Goal: Information Seeking & Learning: Check status

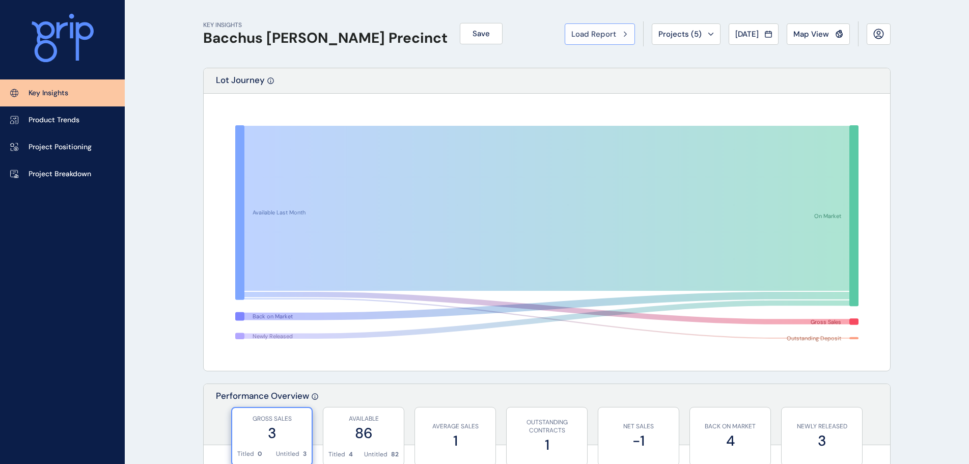
click at [597, 31] on span "Load Report" at bounding box center [593, 34] width 45 height 10
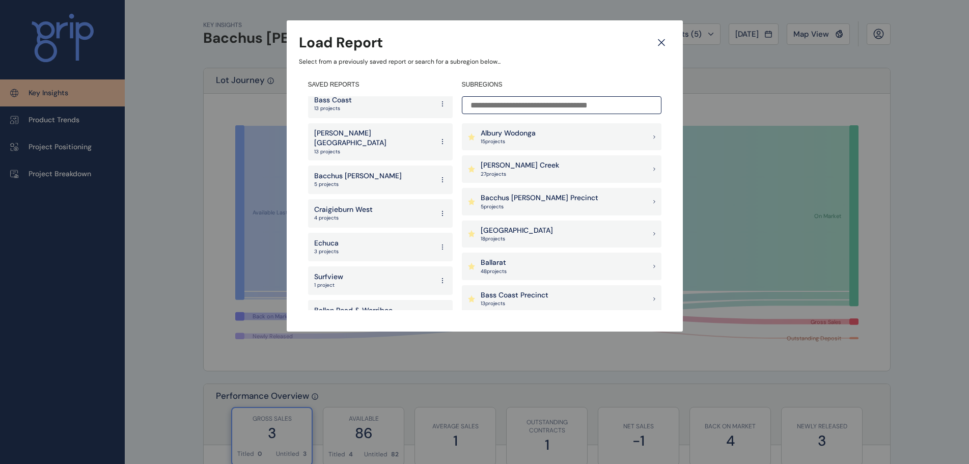
scroll to position [2016, 0]
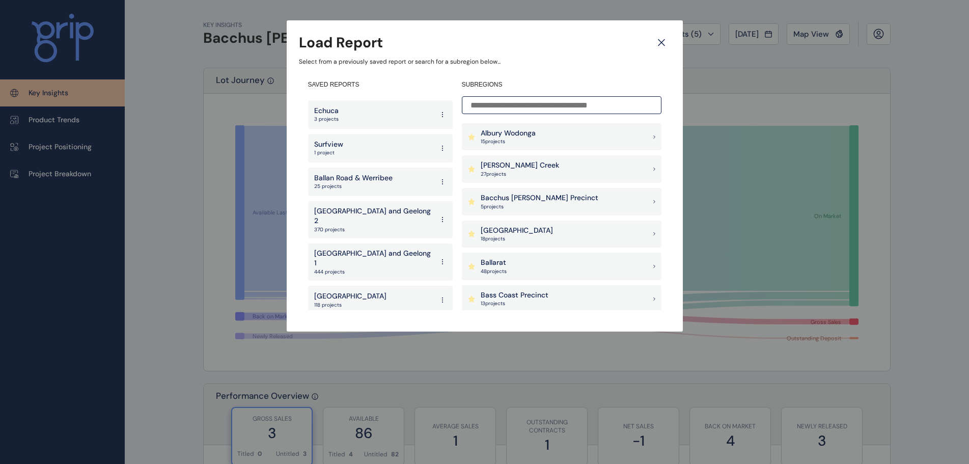
click at [349, 353] on div "West 143 projects" at bounding box center [380, 367] width 145 height 29
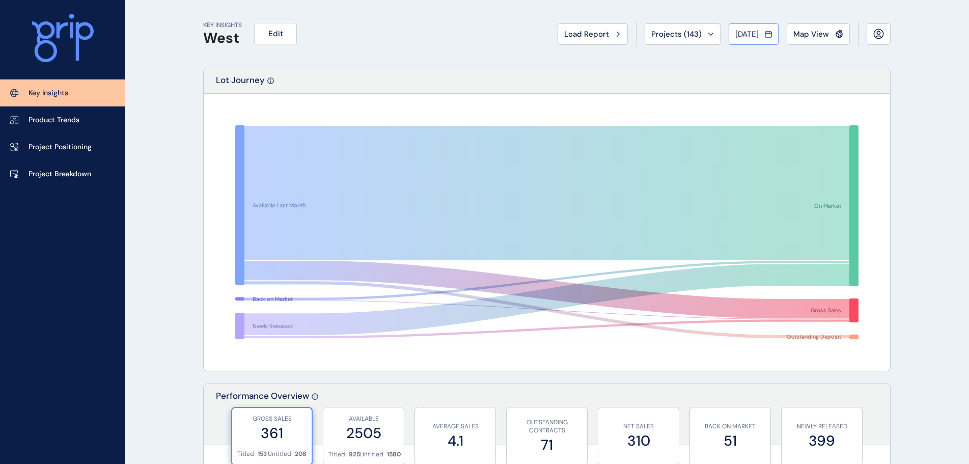
click at [759, 25] on button "[DATE]" at bounding box center [753, 33] width 50 height 21
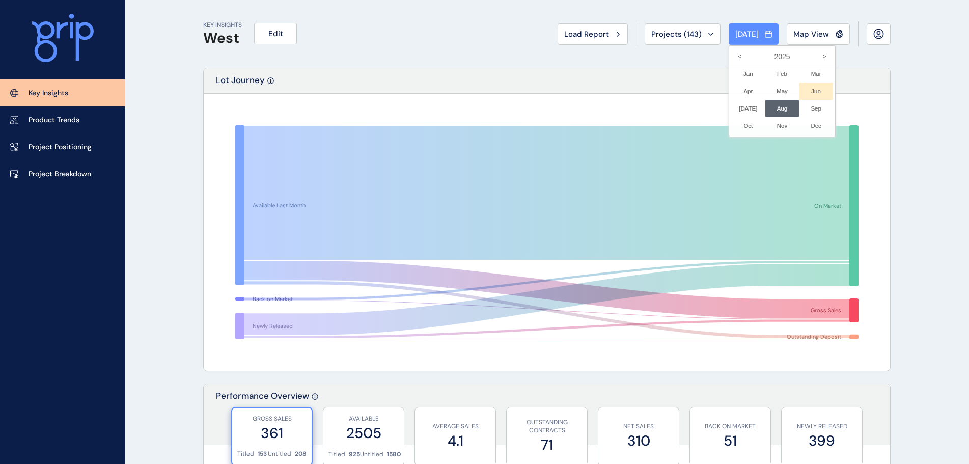
click at [807, 90] on li "Jun No report is available for this period. New months are usually published 5 …" at bounding box center [816, 90] width 34 height 17
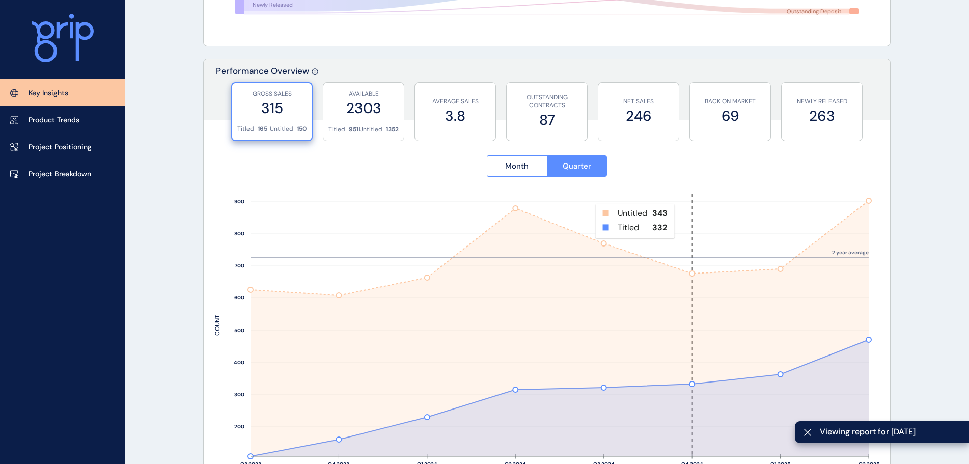
scroll to position [662, 0]
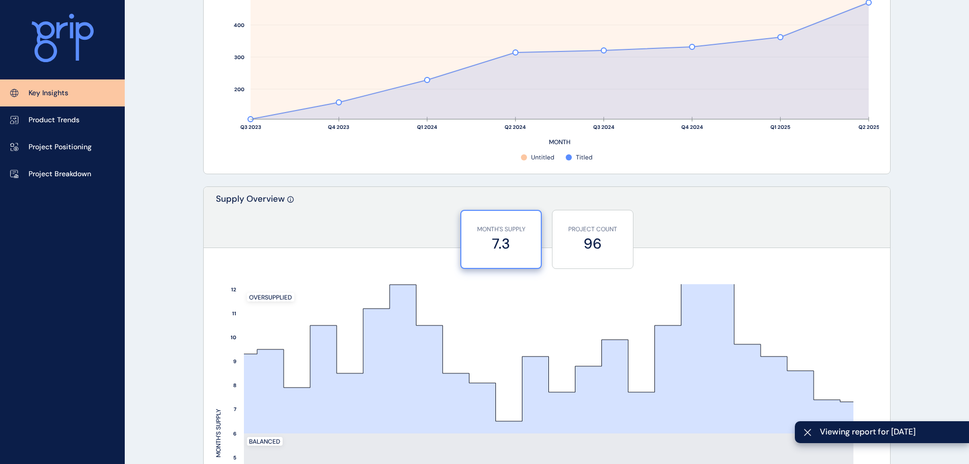
click at [288, 183] on div "Lot Journey Available Last Month Back on Market Newly Released On Market Gross …" at bounding box center [546, 437] width 687 height 2063
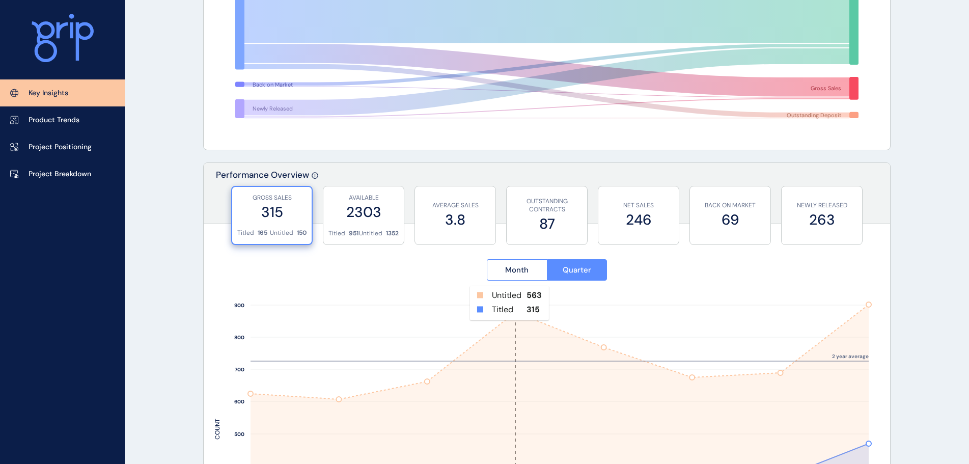
scroll to position [0, 0]
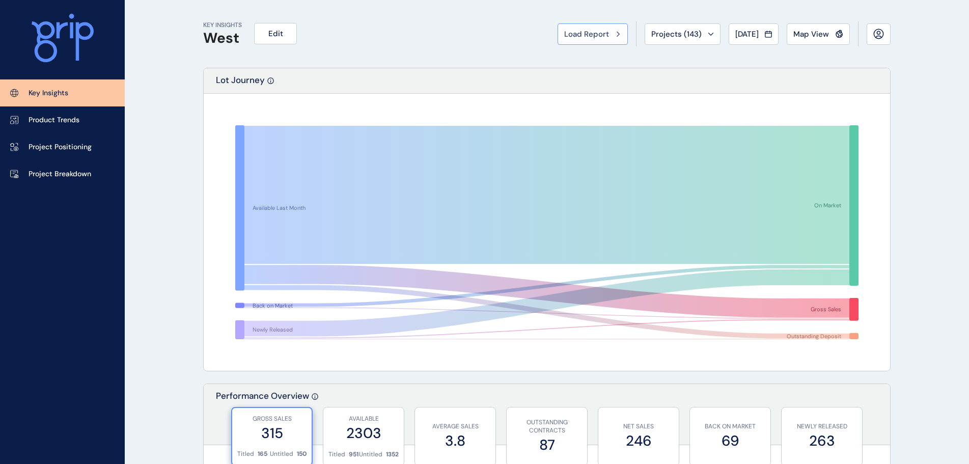
click at [583, 31] on span "Load Report" at bounding box center [586, 34] width 45 height 10
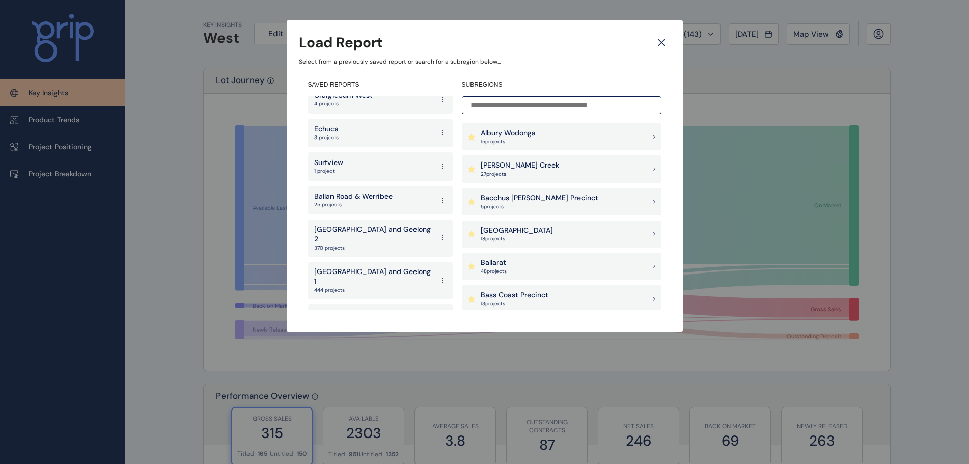
scroll to position [2016, 0]
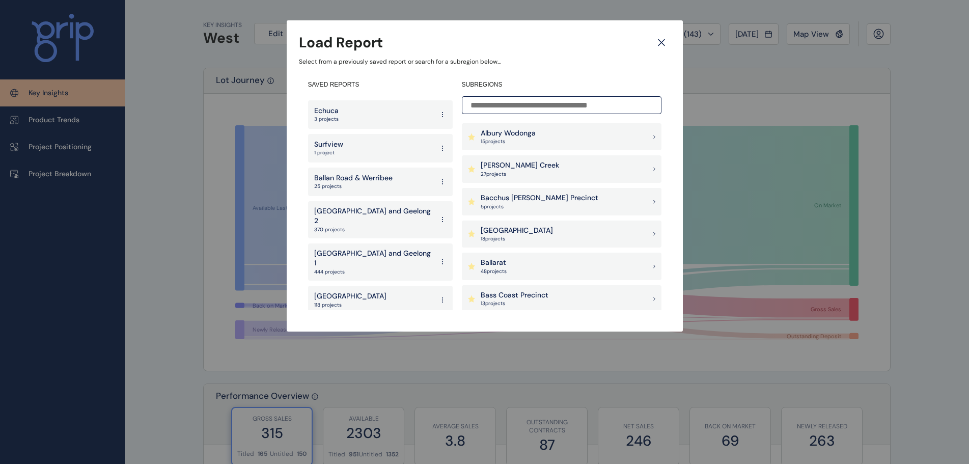
click at [366, 325] on p "[GEOGRAPHIC_DATA]" at bounding box center [350, 330] width 72 height 10
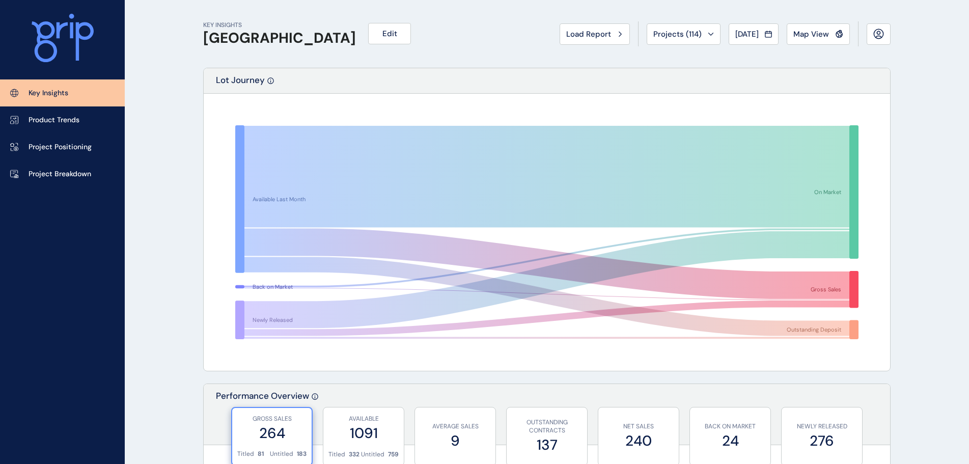
click at [735, 33] on span "[DATE]" at bounding box center [746, 34] width 23 height 10
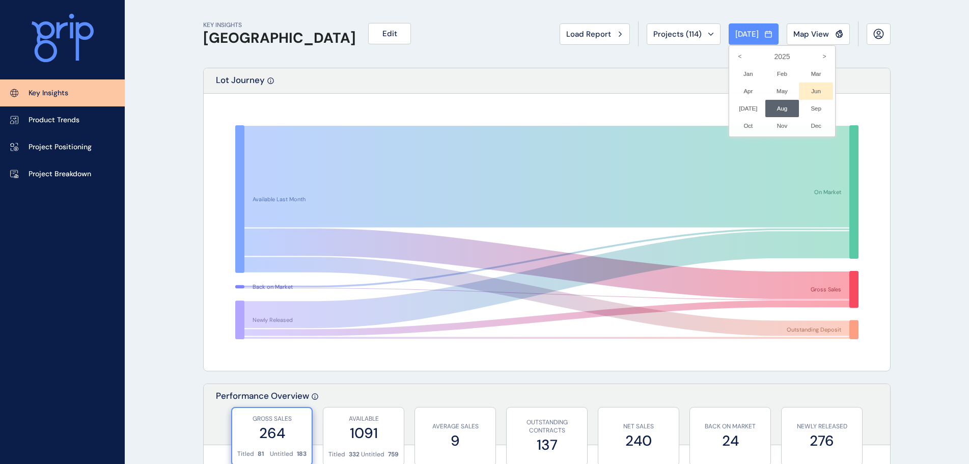
click at [811, 85] on li "Jun No report is available for this period. New months are usually published 5 …" at bounding box center [816, 90] width 34 height 17
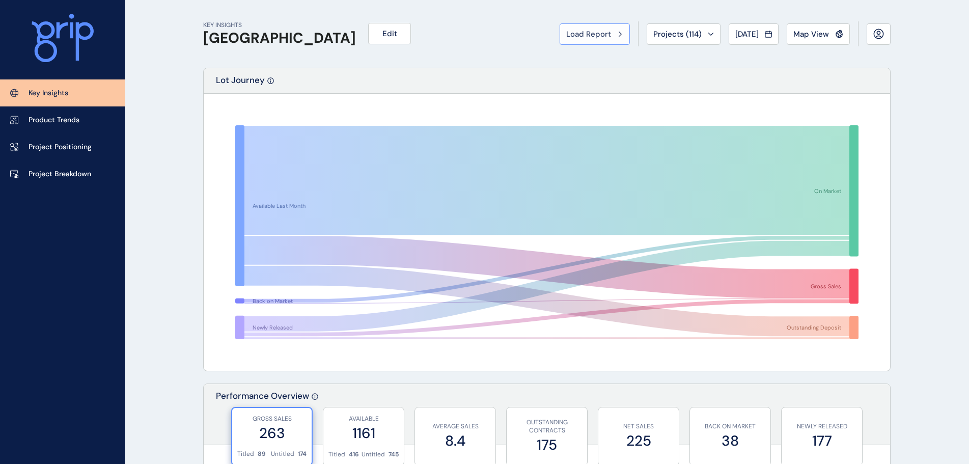
click at [584, 32] on span "Load Report" at bounding box center [588, 34] width 45 height 10
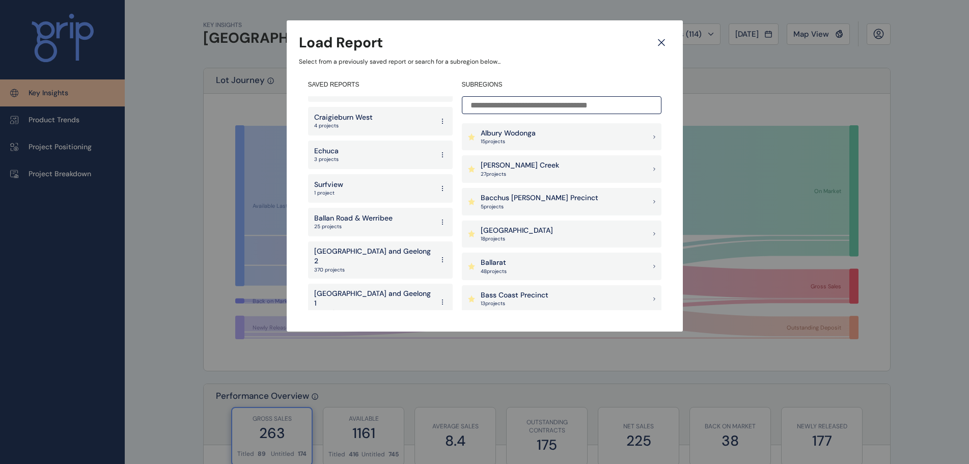
scroll to position [2016, 0]
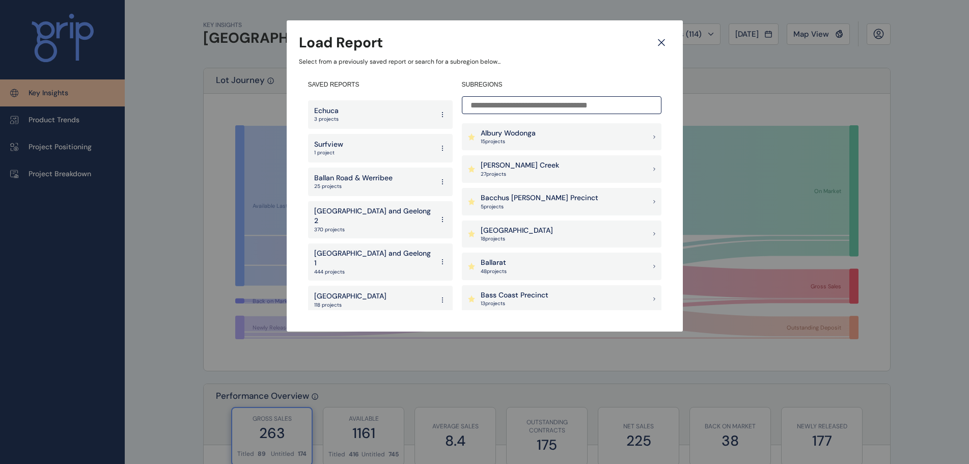
click at [348, 291] on p "[GEOGRAPHIC_DATA]" at bounding box center [350, 296] width 72 height 10
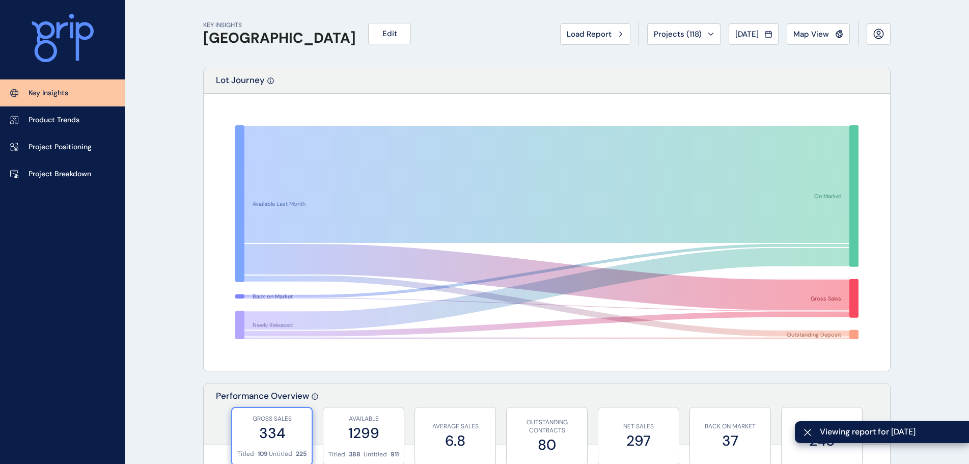
click at [756, 38] on span "[DATE]" at bounding box center [746, 34] width 23 height 10
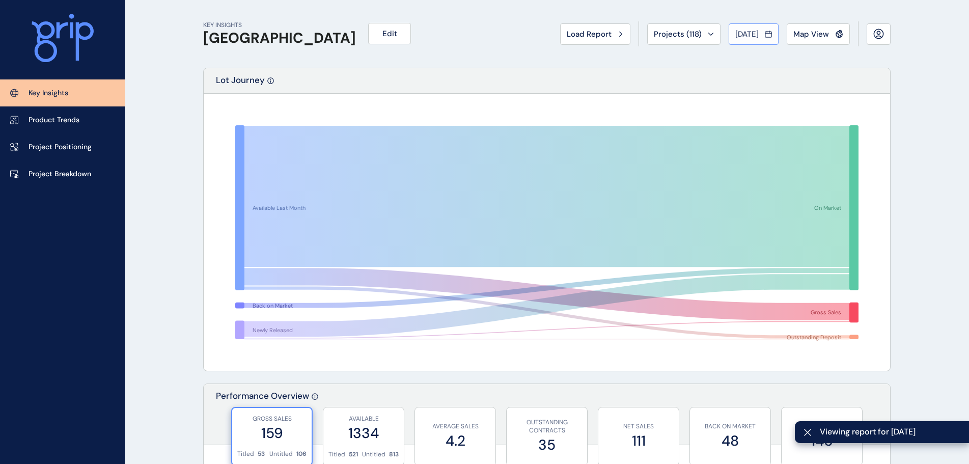
click at [748, 31] on span "[DATE]" at bounding box center [746, 34] width 23 height 10
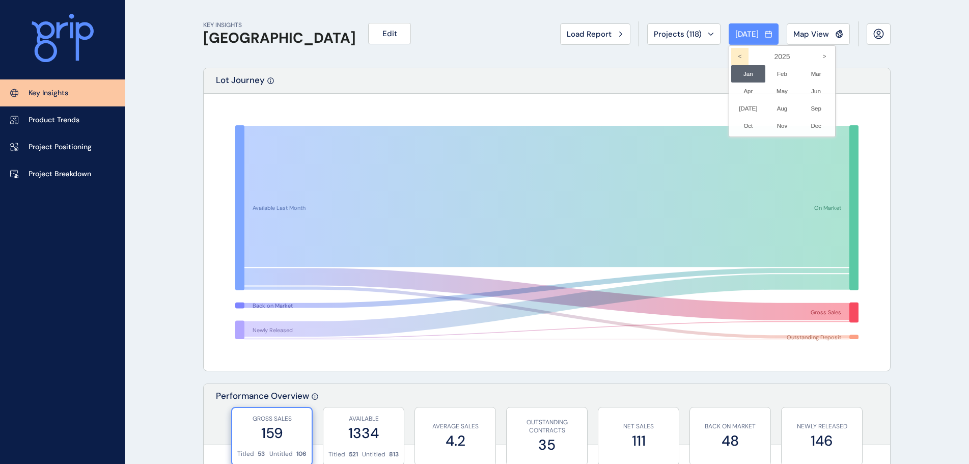
click at [731, 54] on icon "<" at bounding box center [739, 56] width 17 height 17
click at [822, 55] on icon ">" at bounding box center [824, 56] width 17 height 17
click at [815, 89] on li "Jun No report is available for this period. New months are usually published 5 …" at bounding box center [816, 90] width 34 height 17
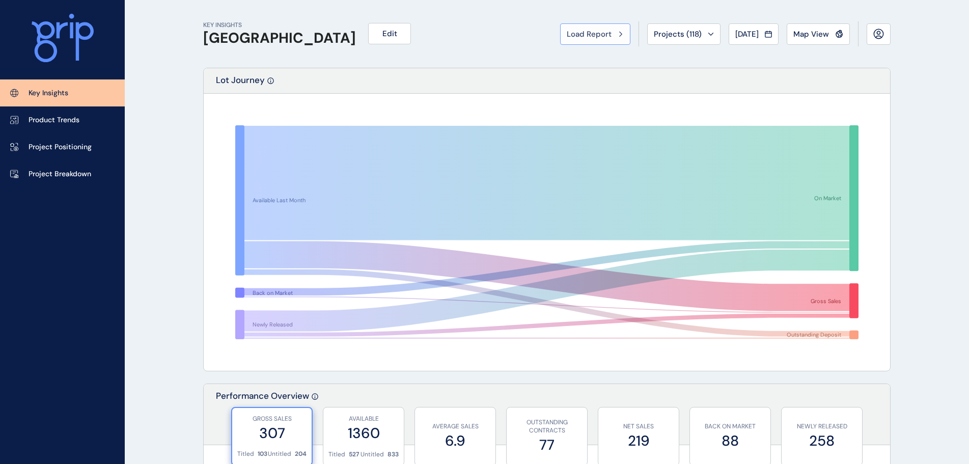
click at [587, 25] on button "Load Report" at bounding box center [595, 33] width 70 height 21
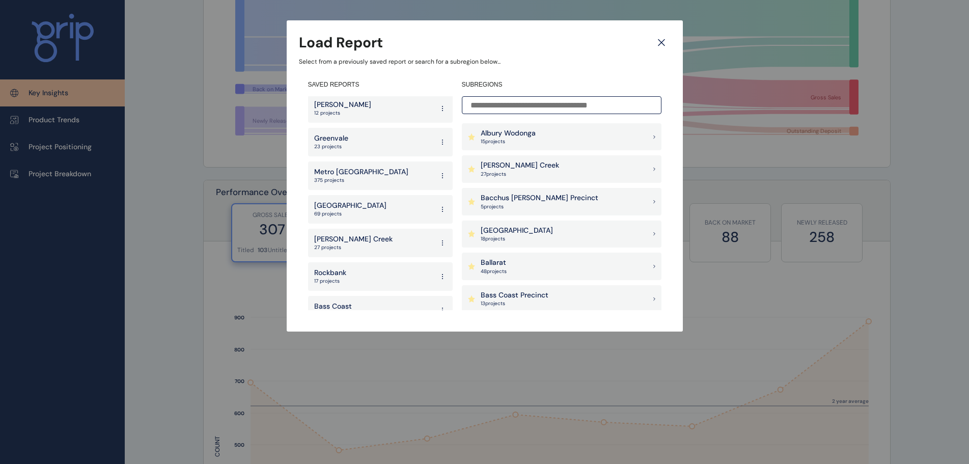
scroll to position [1660, 0]
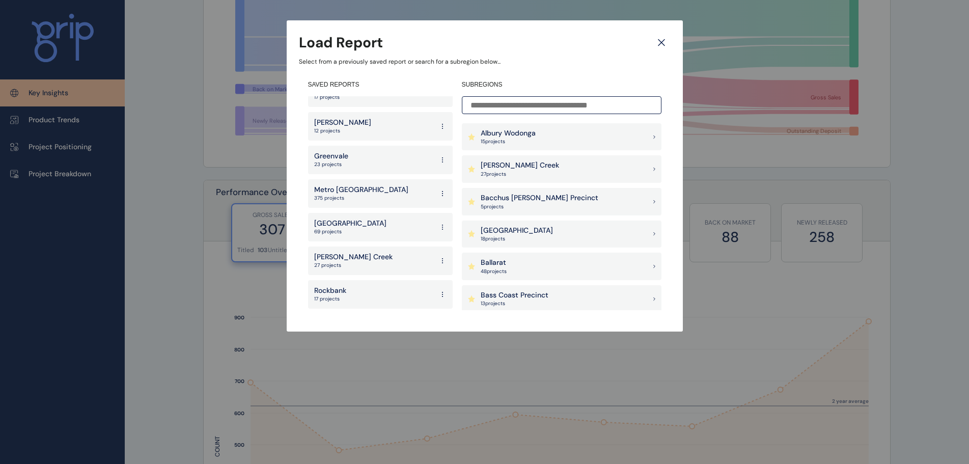
click at [356, 218] on p "[GEOGRAPHIC_DATA]" at bounding box center [350, 223] width 72 height 10
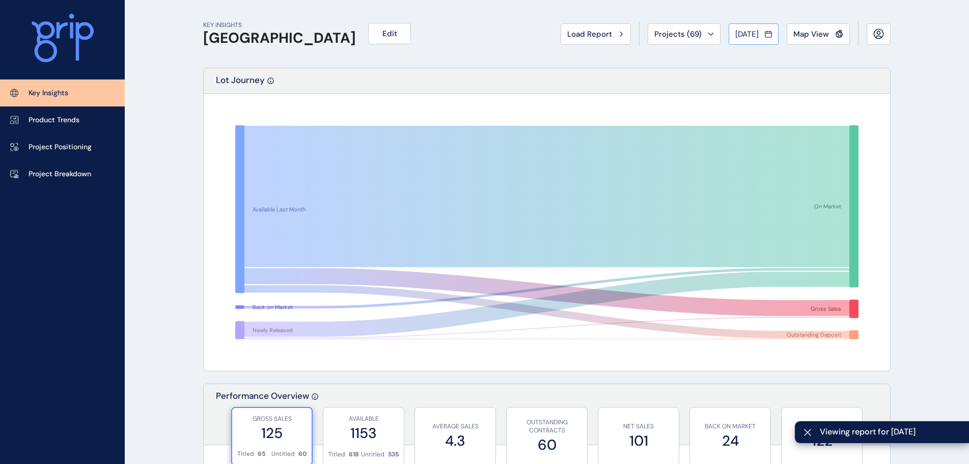
click at [746, 37] on span "[DATE]" at bounding box center [746, 34] width 23 height 10
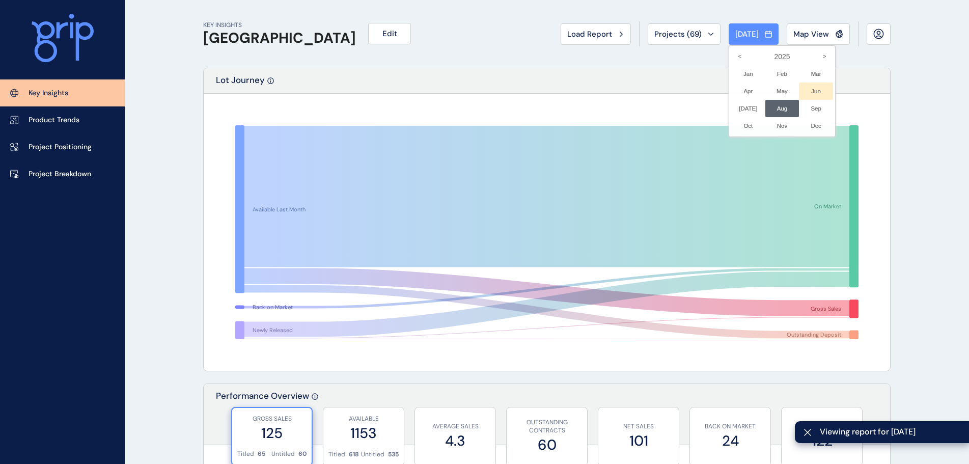
click at [808, 91] on li "Jun No report is available for this period. New months are usually published 5 …" at bounding box center [816, 90] width 34 height 17
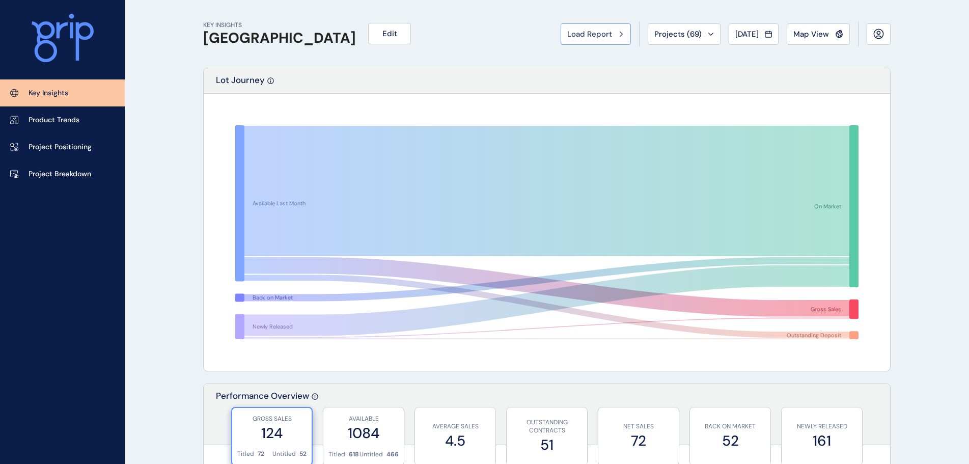
click at [587, 39] on span "Load Report" at bounding box center [589, 34] width 45 height 10
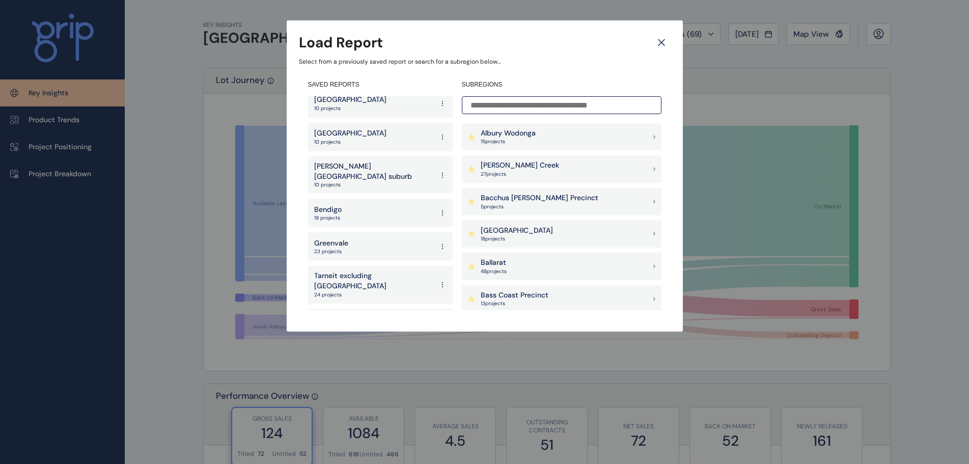
scroll to position [1273, 0]
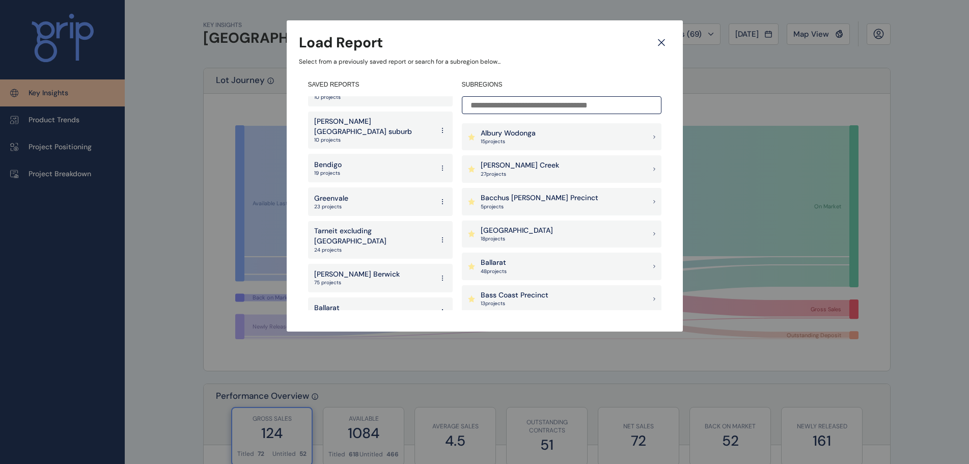
click at [486, 267] on p "Ballarat" at bounding box center [494, 263] width 26 height 10
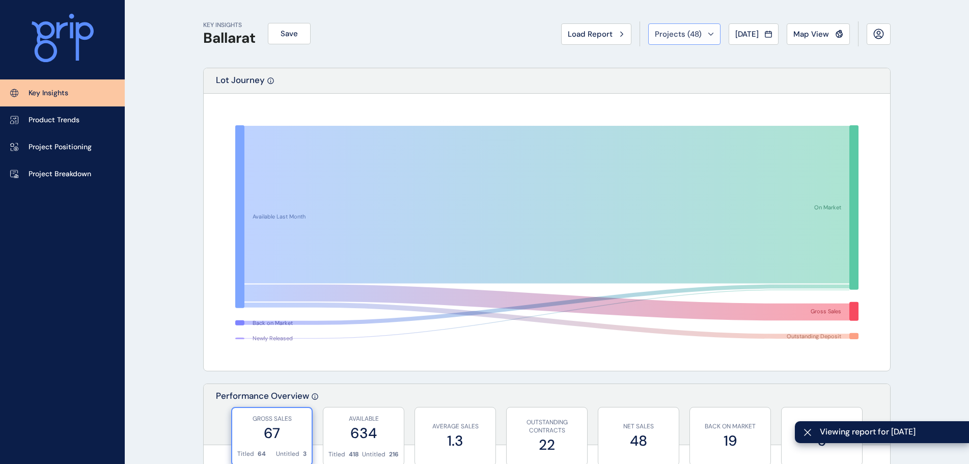
click at [668, 34] on span "Projects ( 48 )" at bounding box center [678, 34] width 47 height 10
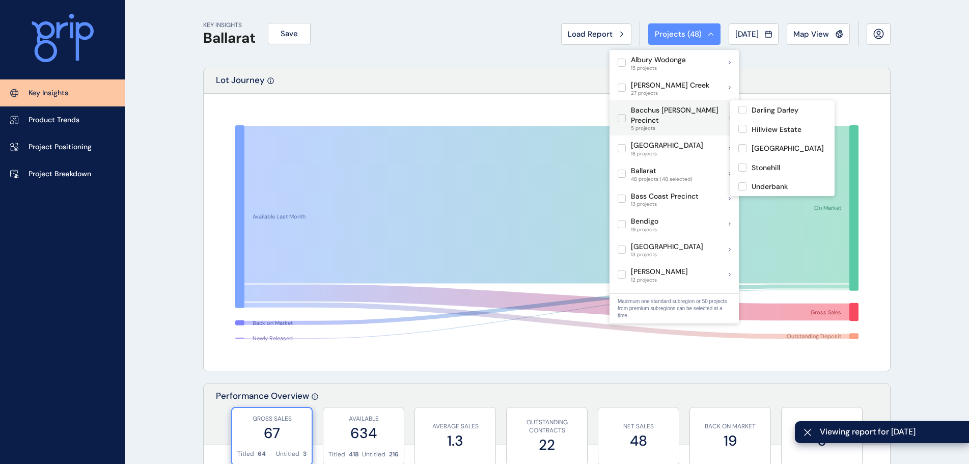
click at [620, 114] on label at bounding box center [621, 118] width 8 height 8
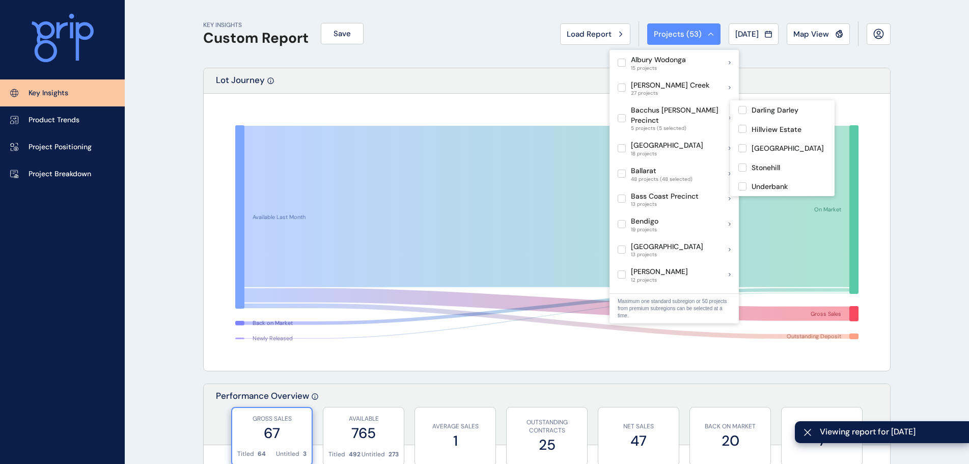
click at [443, 69] on div "Lot Journey" at bounding box center [547, 80] width 686 height 25
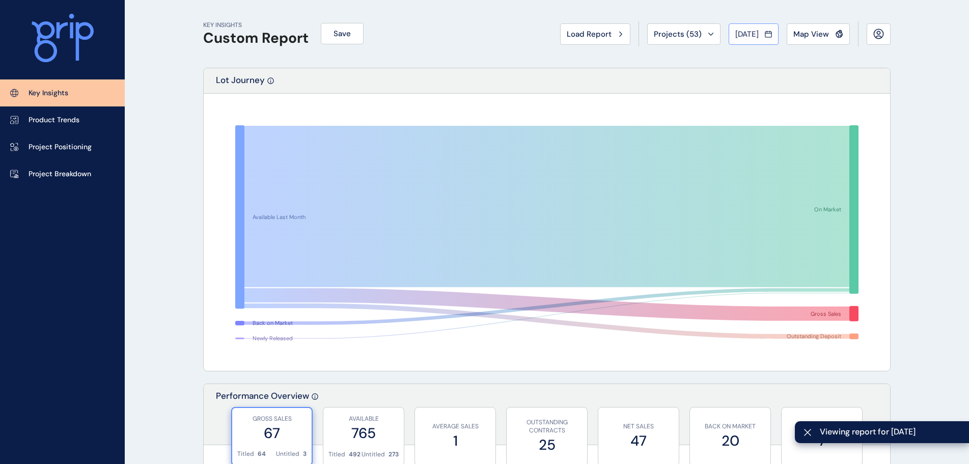
click at [748, 31] on span "[DATE]" at bounding box center [746, 34] width 23 height 10
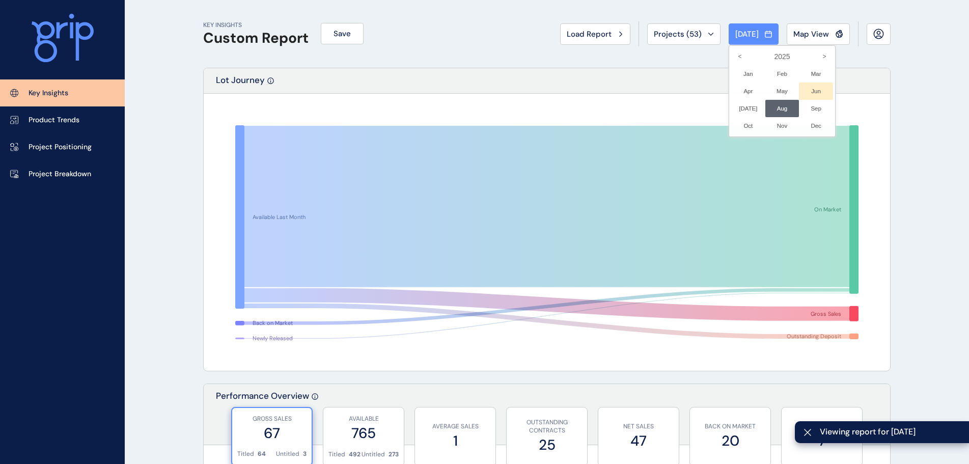
click at [799, 90] on li "Jun No report is available for this period. New months are usually published 5 …" at bounding box center [816, 90] width 34 height 17
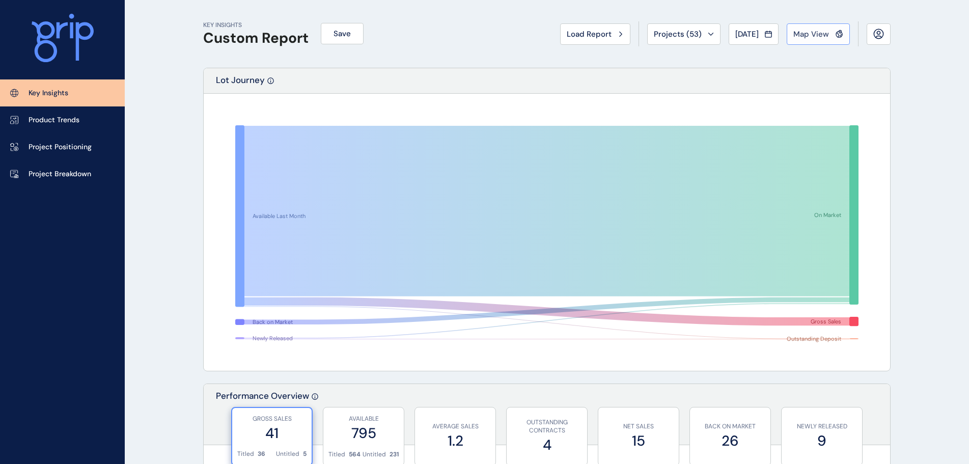
click at [804, 43] on button "Map View" at bounding box center [818, 33] width 63 height 21
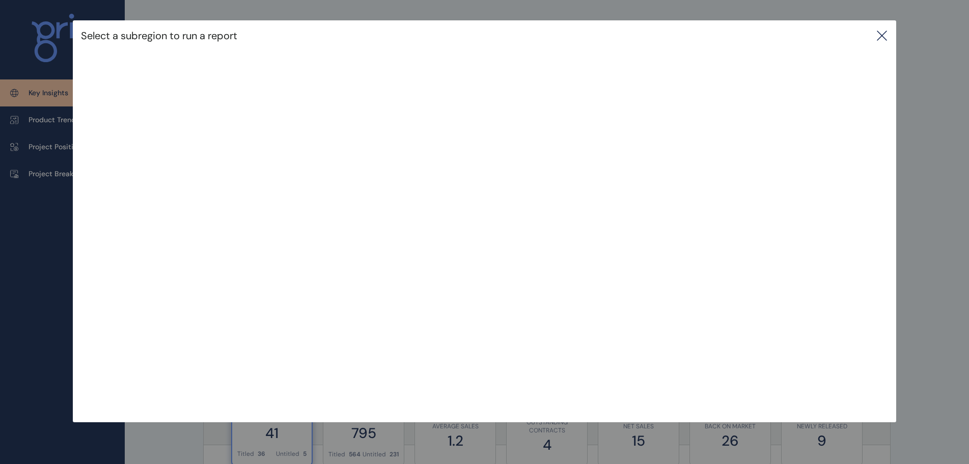
click at [888, 35] on icon at bounding box center [882, 36] width 12 height 12
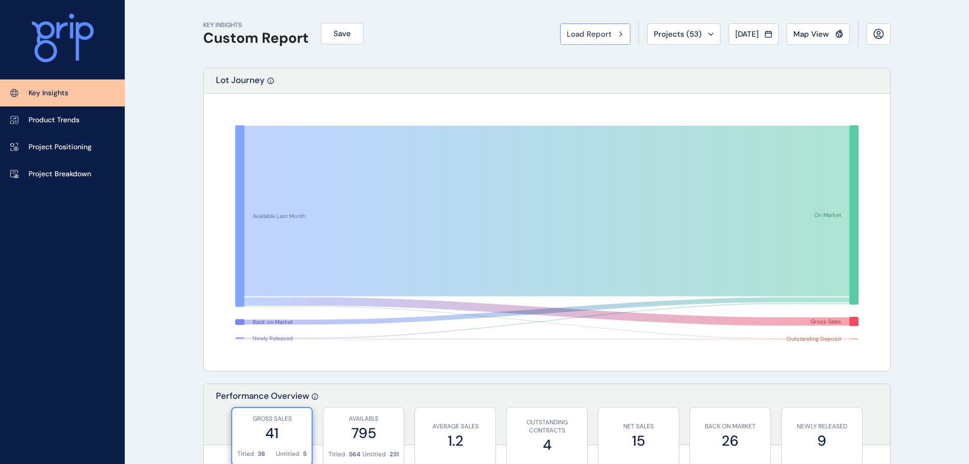
click at [576, 31] on span "Load Report" at bounding box center [589, 34] width 45 height 10
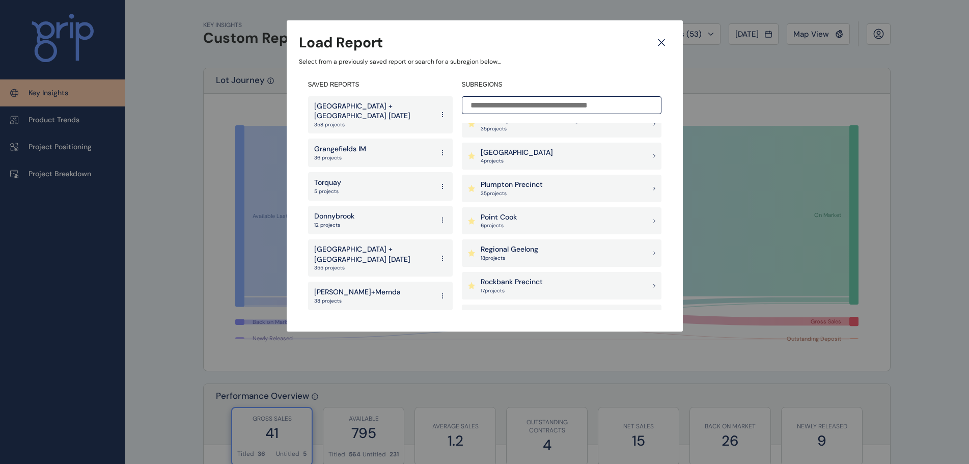
scroll to position [865, 0]
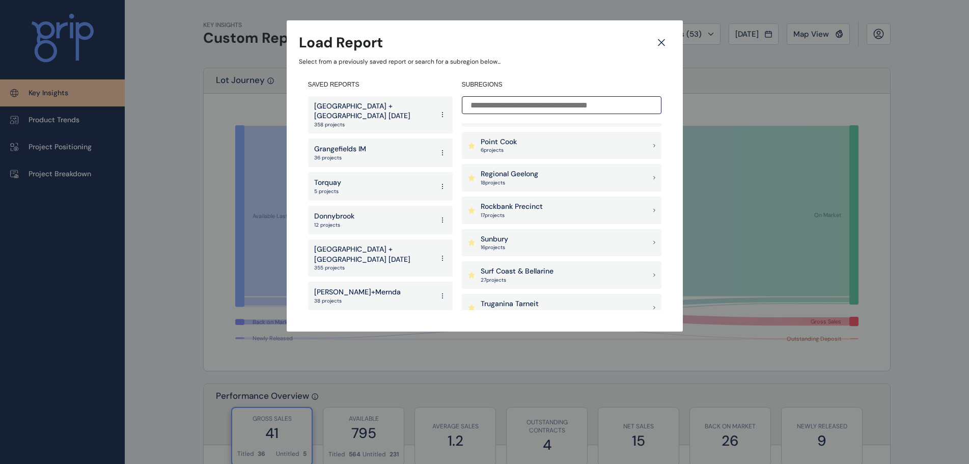
click at [531, 269] on p "Surf Coast & Bellarine" at bounding box center [517, 271] width 73 height 10
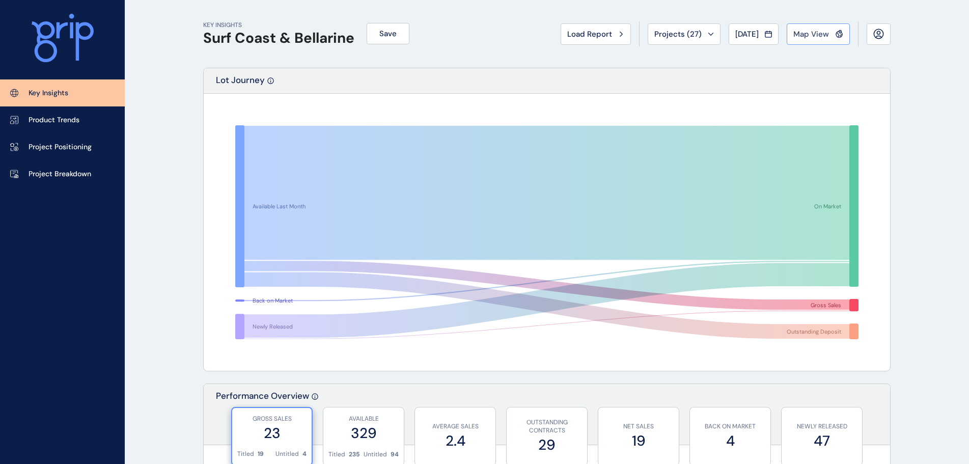
click at [807, 32] on span "Map View" at bounding box center [811, 34] width 36 height 10
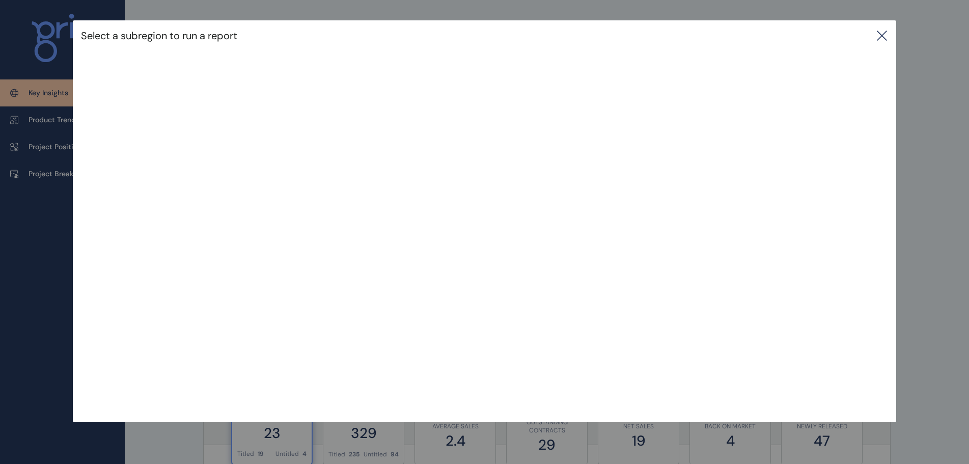
click at [887, 35] on icon at bounding box center [882, 36] width 12 height 12
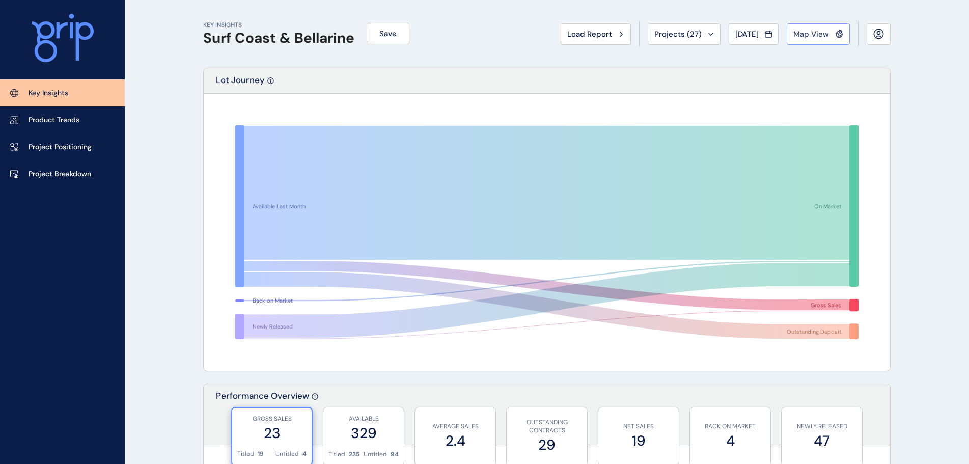
click at [803, 35] on span "Map View" at bounding box center [811, 34] width 36 height 10
